Goal: Task Accomplishment & Management: Manage account settings

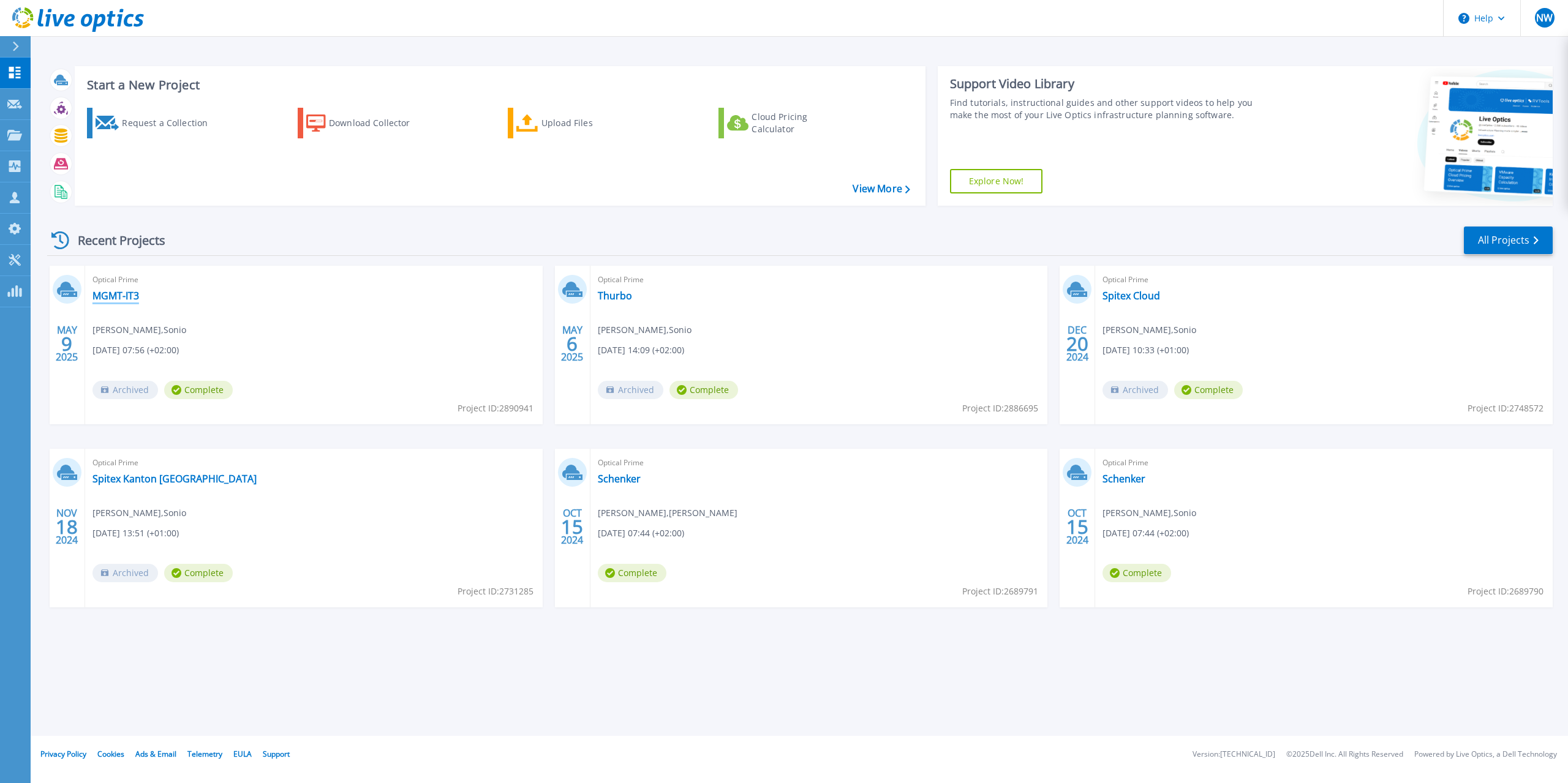
click at [130, 300] on link "MGMT-IT3" at bounding box center [115, 296] width 47 height 13
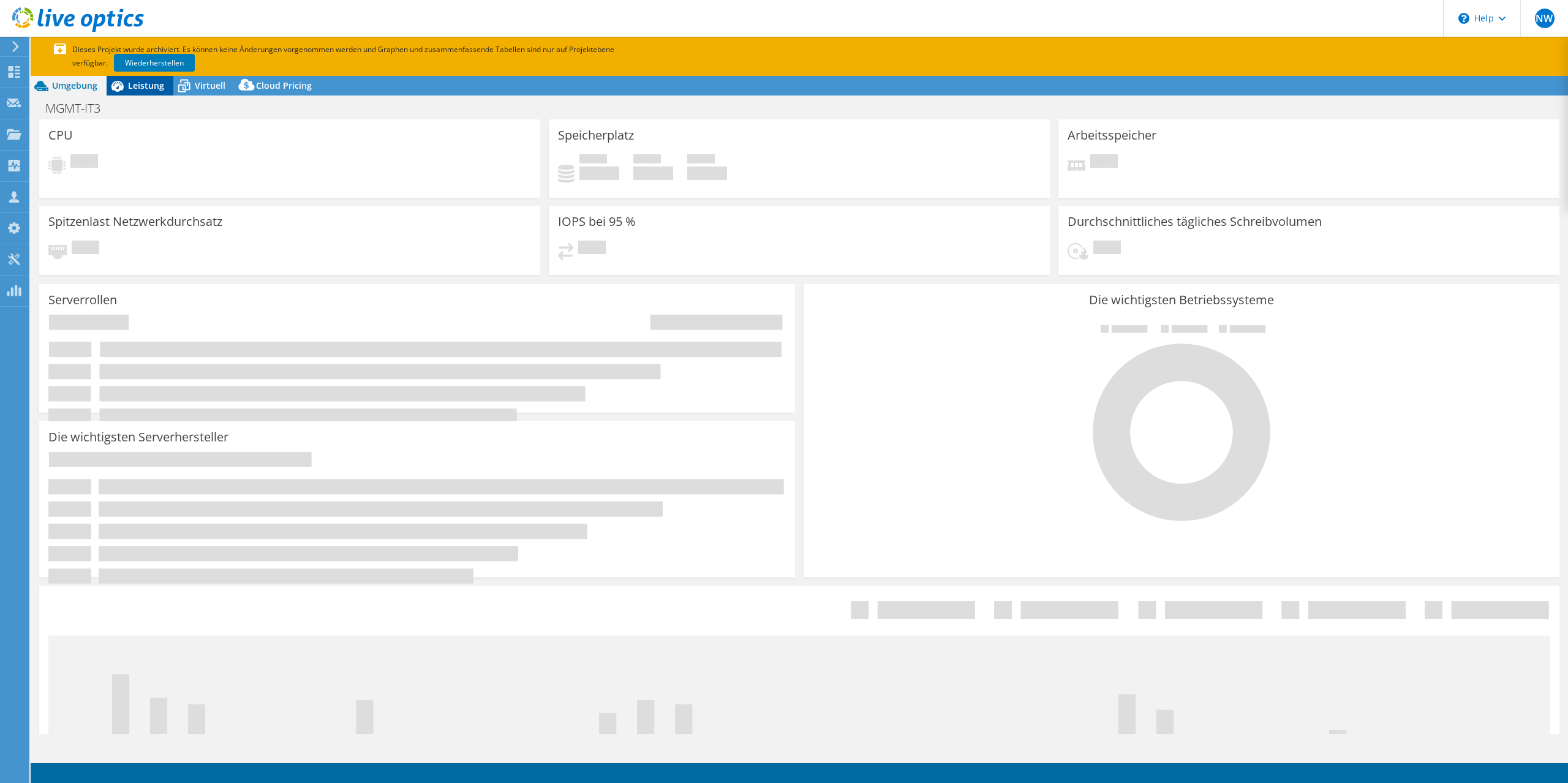
select select "EUFrankfurt"
select select "CHF"
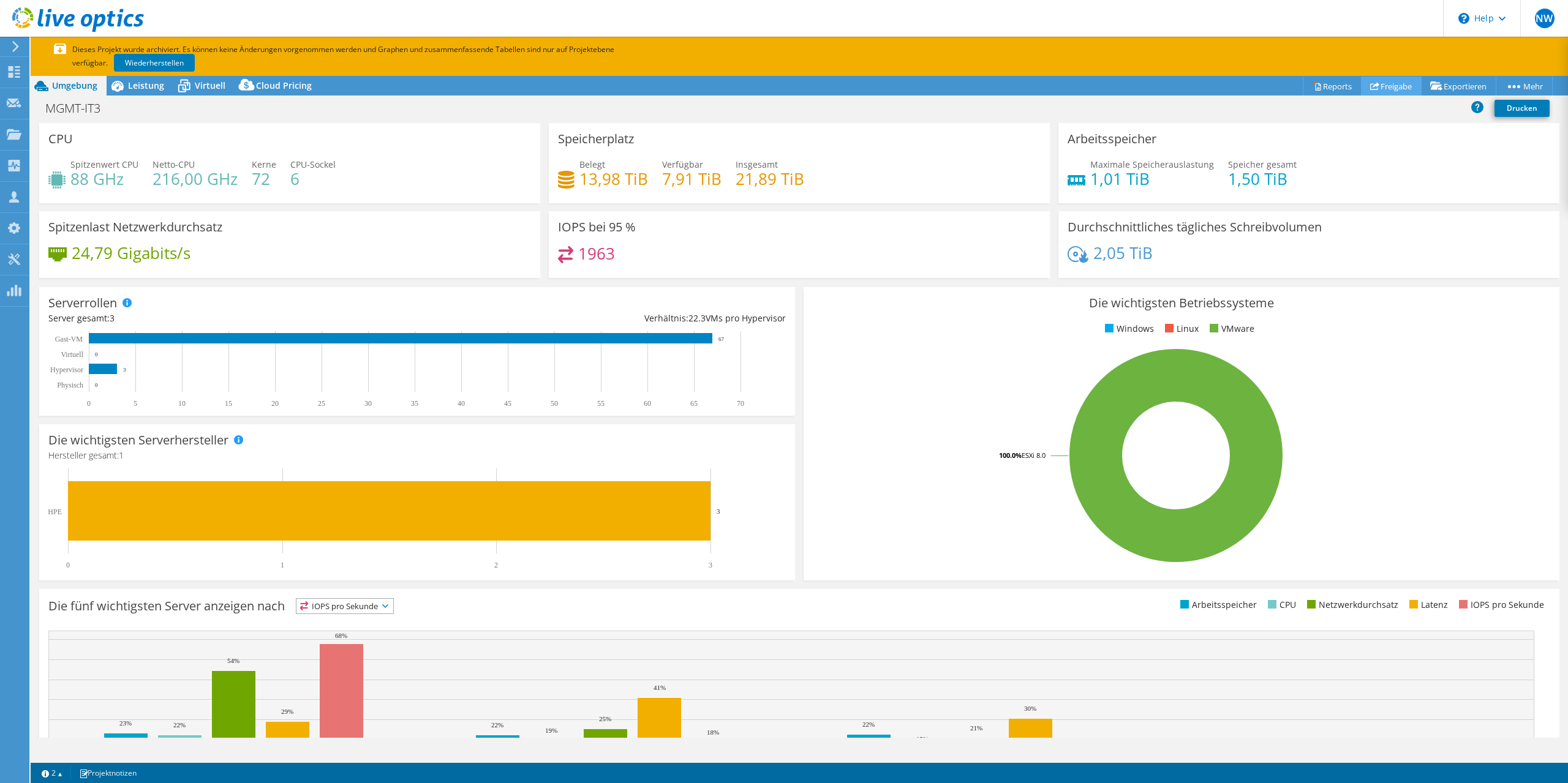
click at [1377, 90] on link "Freigabe" at bounding box center [1391, 86] width 61 height 19
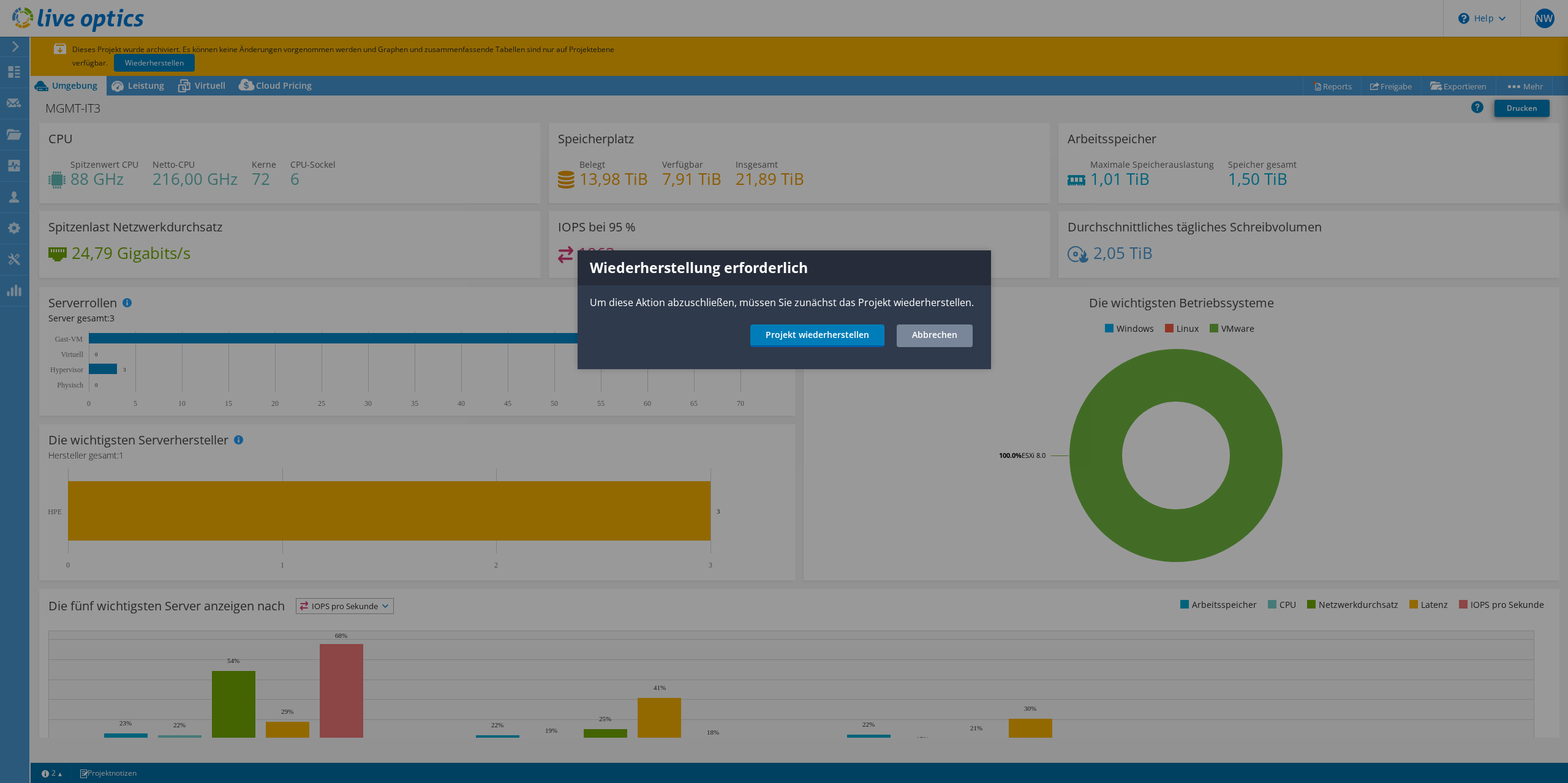
click at [927, 344] on link "Abbrechen" at bounding box center [935, 336] width 76 height 23
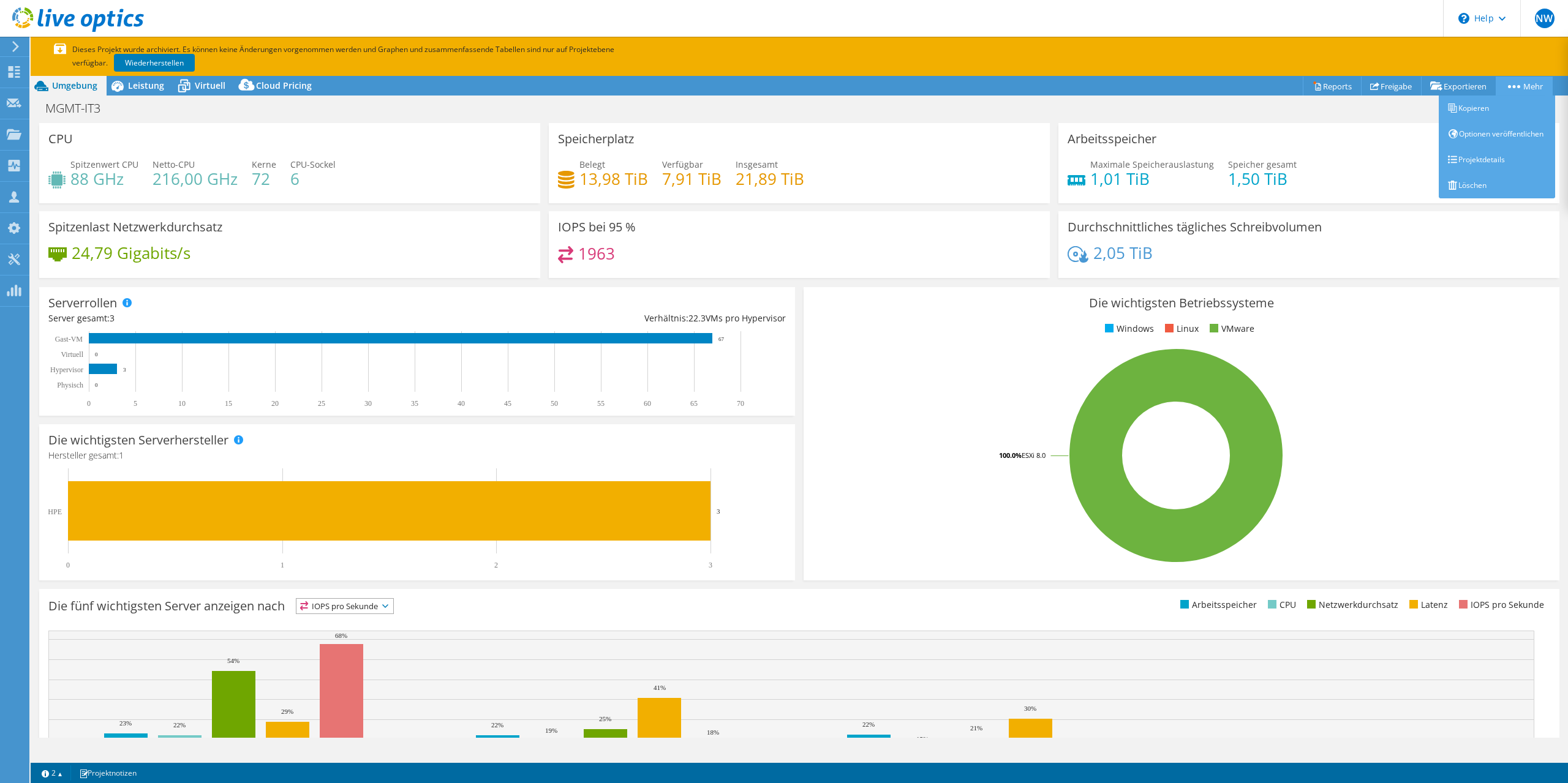
click at [1521, 92] on link "Mehr" at bounding box center [1525, 86] width 57 height 19
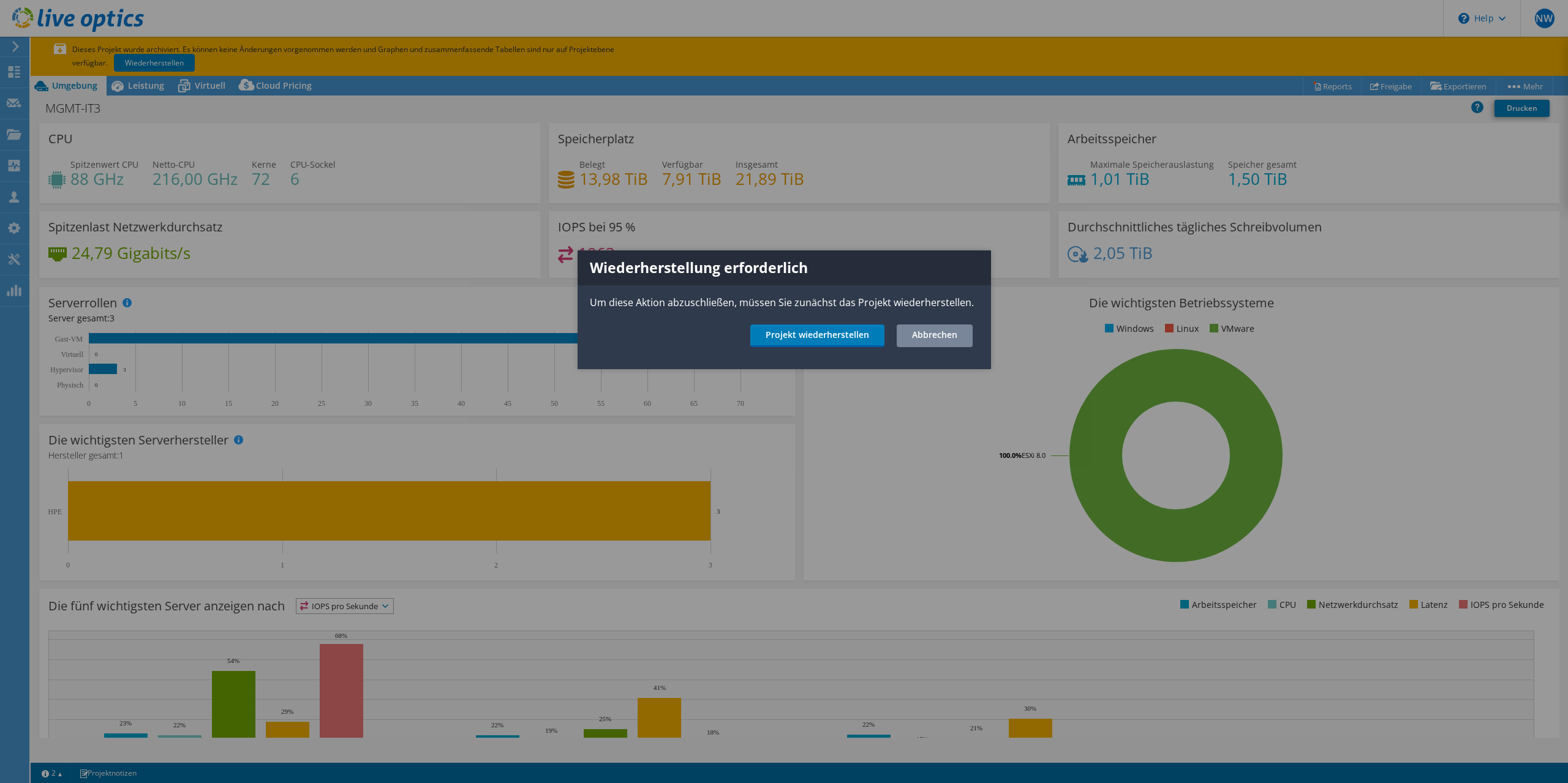
click at [897, 333] on link "Abbrechen" at bounding box center [935, 336] width 76 height 23
